Goal: Navigation & Orientation: Find specific page/section

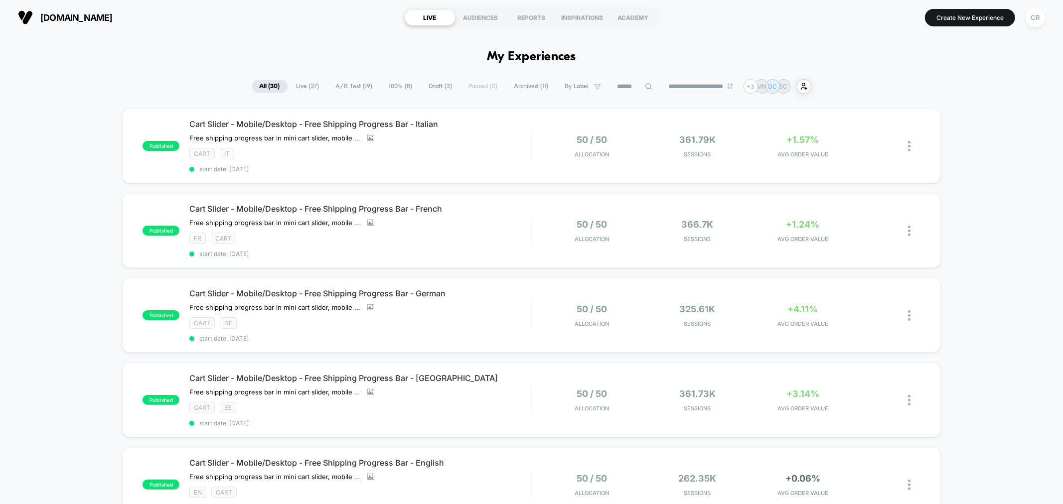
click at [440, 91] on span "Draft ( 3 )" at bounding box center [441, 86] width 38 height 13
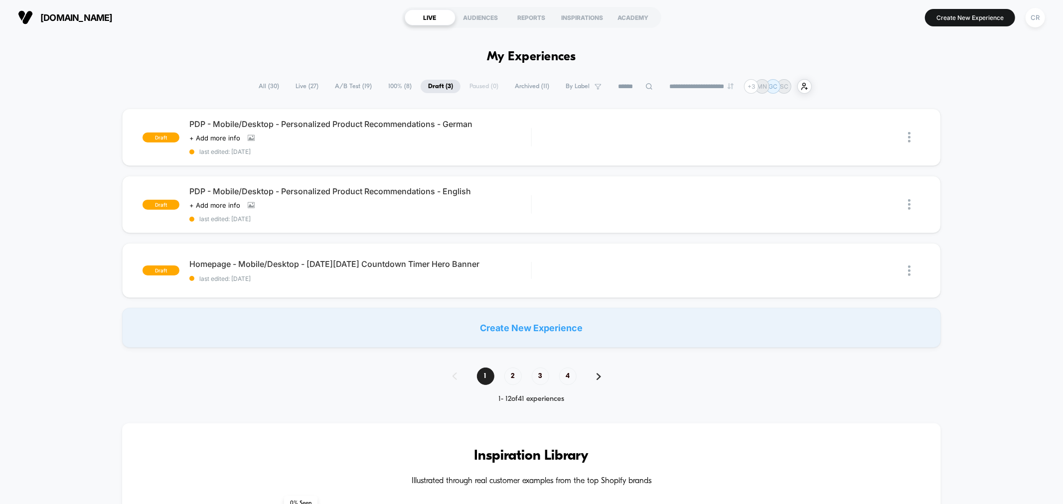
click at [1055, 165] on div "draft PDP - Mobile/Desktop - Personalized Product Recommendations - German Clic…" at bounding box center [531, 228] width 1063 height 239
